Goal: Task Accomplishment & Management: Use online tool/utility

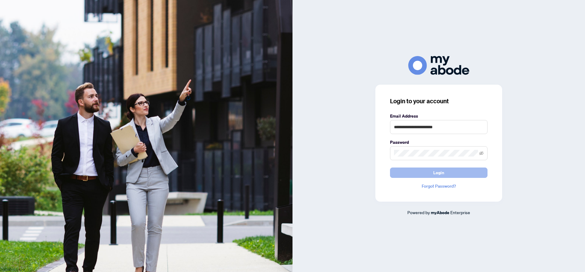
click at [421, 168] on button "Login" at bounding box center [439, 173] width 98 height 10
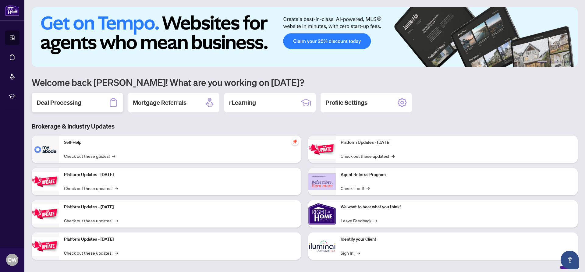
click at [55, 104] on h2 "Deal Processing" at bounding box center [59, 102] width 45 height 9
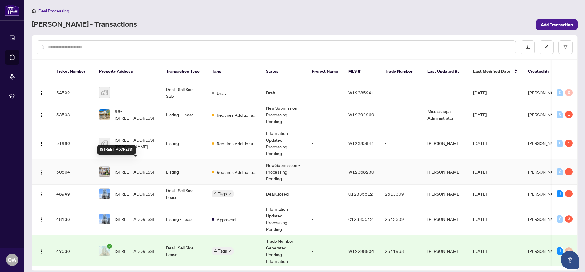
click at [133, 169] on span "422 Belcourt Common, Oakville, Ontario L6H 0R2, Canada" at bounding box center [134, 172] width 39 height 7
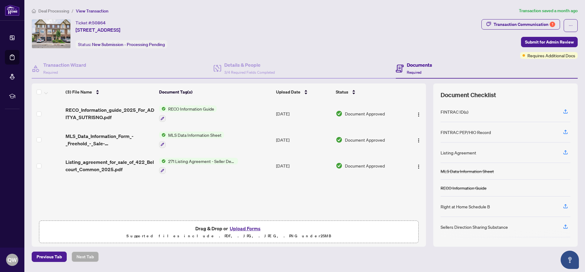
click at [253, 228] on button "Upload Forms" at bounding box center [245, 229] width 34 height 8
click at [248, 229] on button "Upload Forms" at bounding box center [245, 229] width 34 height 8
